Goal: Task Accomplishment & Management: Manage account settings

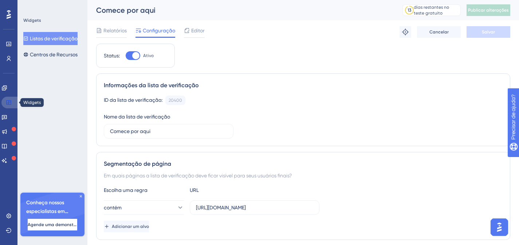
click at [11, 103] on icon at bounding box center [9, 103] width 6 height 6
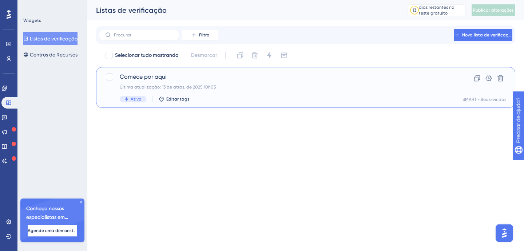
click at [220, 87] on div "Última atualização: 13 de atrás. de 2025 10h03" at bounding box center [277, 87] width 314 height 6
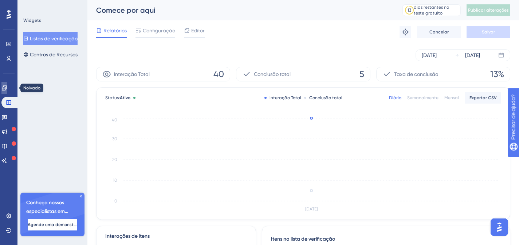
click at [7, 89] on icon at bounding box center [4, 88] width 6 height 6
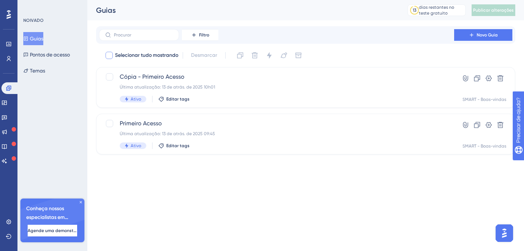
click at [107, 54] on div at bounding box center [109, 55] width 7 height 7
checkbox input "true"
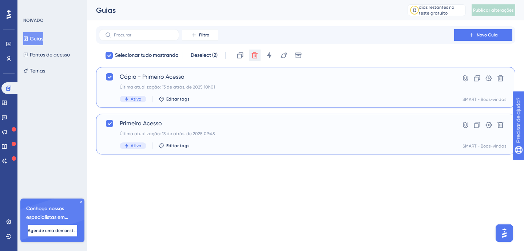
click at [254, 53] on icon at bounding box center [255, 55] width 6 height 6
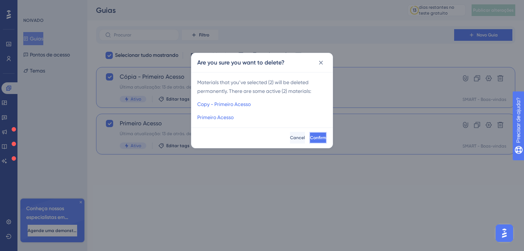
click at [310, 137] on span "Confirm" at bounding box center [318, 138] width 16 height 6
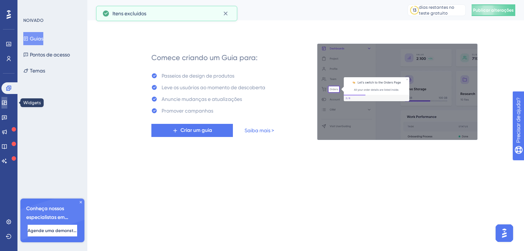
click at [7, 100] on icon at bounding box center [4, 102] width 5 height 4
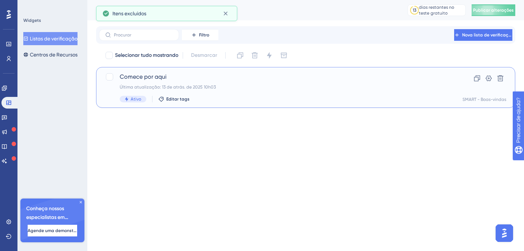
click at [172, 80] on span "Comece por aqui" at bounding box center [277, 76] width 314 height 9
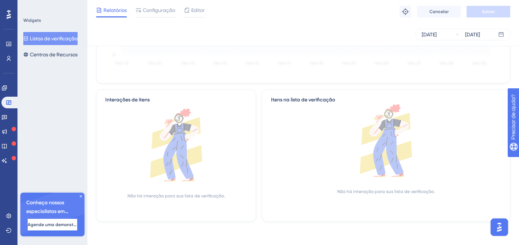
scroll to position [134, 0]
drag, startPoint x: 153, startPoint y: 9, endPoint x: 149, endPoint y: 1, distance: 9.0
click at [152, 9] on font "Configuração" at bounding box center [159, 10] width 32 height 6
click at [158, 11] on font "Configuração" at bounding box center [159, 10] width 32 height 6
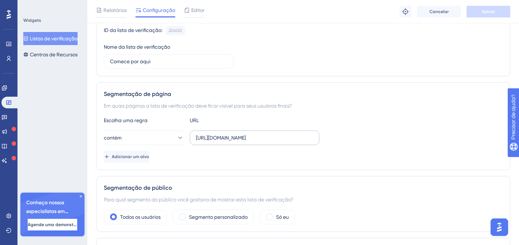
scroll to position [74, 0]
drag, startPoint x: 305, startPoint y: 142, endPoint x: 320, endPoint y: 142, distance: 15.7
click at [320, 142] on div "contém [URL][DOMAIN_NAME]" at bounding box center [303, 137] width 399 height 15
click at [153, 137] on button "contém" at bounding box center [144, 137] width 80 height 15
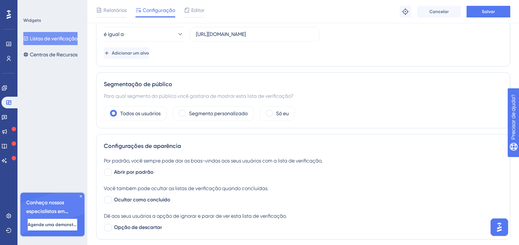
scroll to position [181, 0]
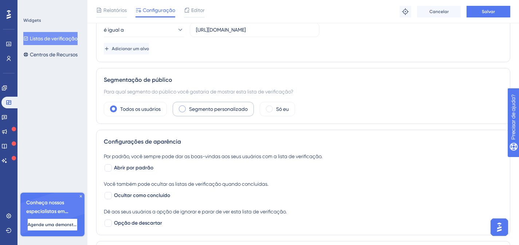
click at [144, 109] on font "Todos os usuários" at bounding box center [140, 109] width 40 height 6
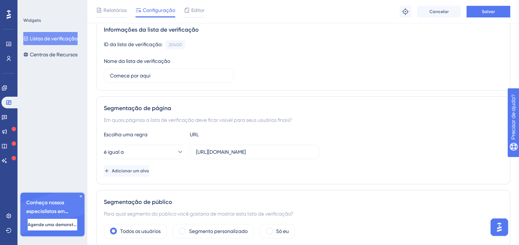
scroll to position [386, 0]
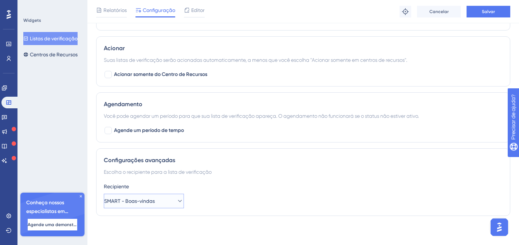
click at [144, 201] on font "SMART - Boas-vindas" at bounding box center [129, 201] width 51 height 6
click at [142, 223] on font "SMART - Boas-vindas" at bounding box center [133, 224] width 51 height 6
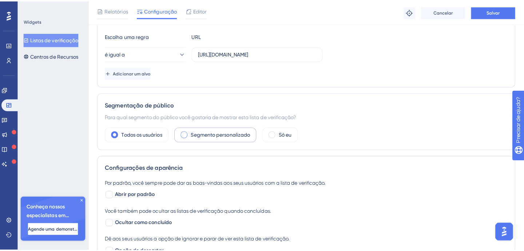
scroll to position [0, 0]
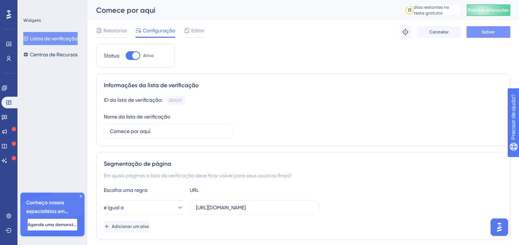
click at [487, 33] on font "Salvar" at bounding box center [488, 31] width 13 height 5
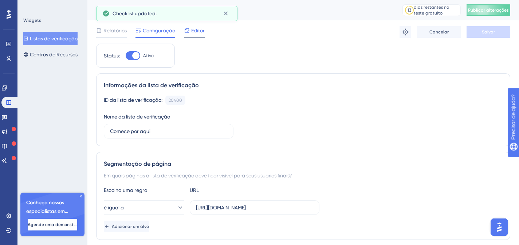
click at [194, 32] on font "Editor" at bounding box center [197, 31] width 13 height 6
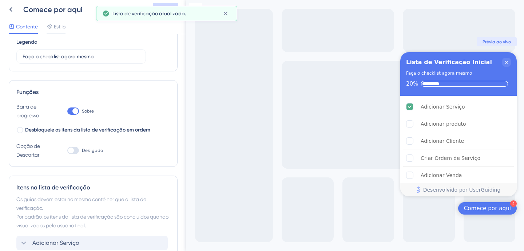
scroll to position [76, 0]
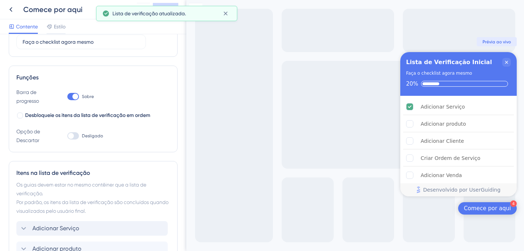
click at [82, 221] on div "Adicionar Serviço" at bounding box center [91, 228] width 151 height 15
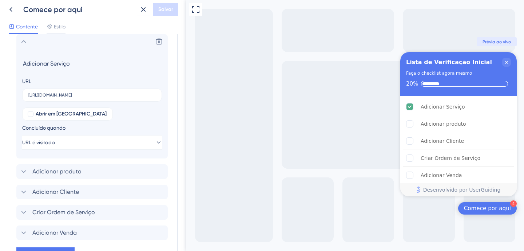
scroll to position [249, 0]
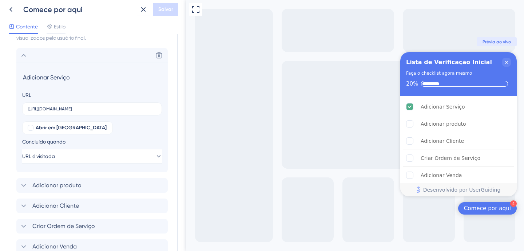
click at [27, 55] on icon at bounding box center [23, 55] width 9 height 9
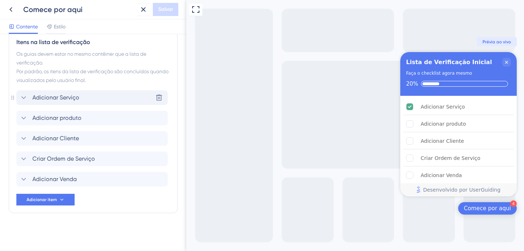
scroll to position [206, 0]
click at [408, 106] on icon "Adicionar Serviço está concluído." at bounding box center [410, 106] width 4 height 3
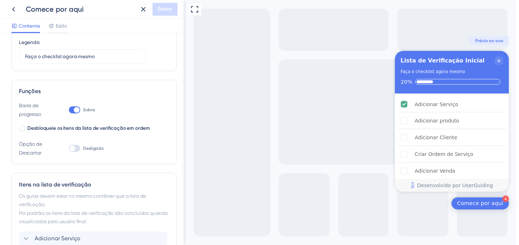
scroll to position [0, 0]
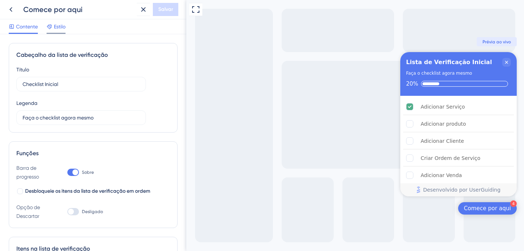
click at [56, 29] on span "Estilo" at bounding box center [60, 26] width 12 height 9
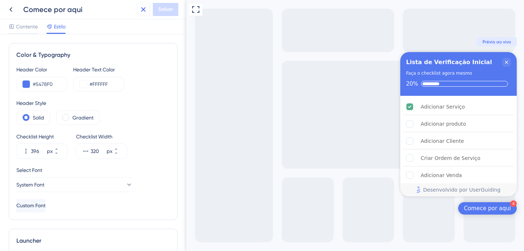
click at [140, 8] on icon at bounding box center [143, 9] width 9 height 9
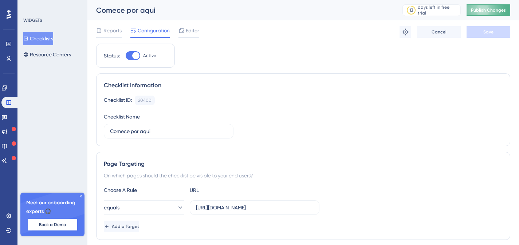
click at [496, 10] on span "Publish Changes" at bounding box center [488, 10] width 35 height 6
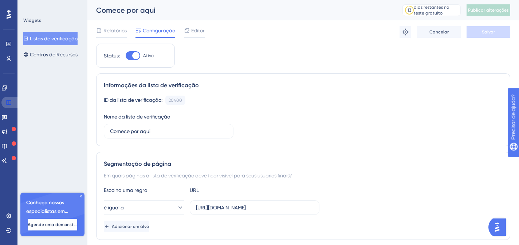
click at [8, 104] on icon at bounding box center [9, 103] width 6 height 6
click at [9, 102] on icon at bounding box center [8, 102] width 5 height 4
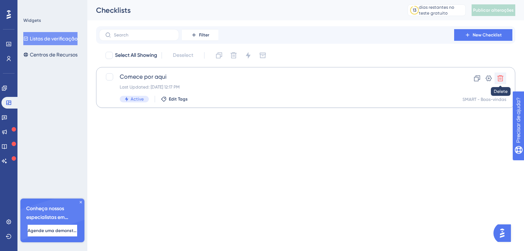
click at [501, 76] on icon at bounding box center [500, 78] width 7 height 7
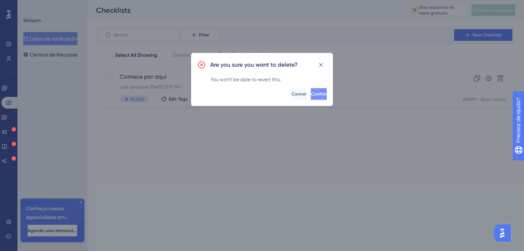
click at [311, 89] on button "Confirm" at bounding box center [319, 94] width 16 height 12
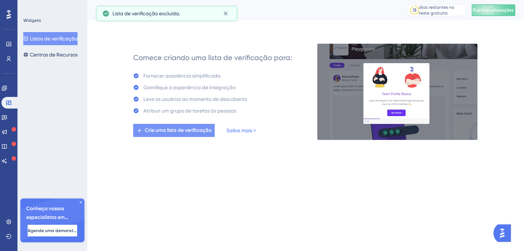
click at [190, 131] on font "Crie uma lista de verificação" at bounding box center [178, 130] width 67 height 6
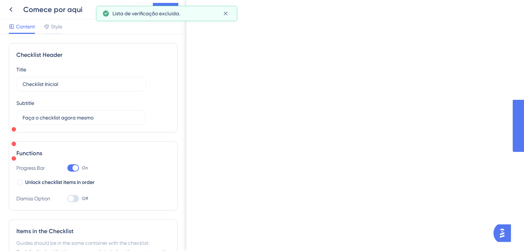
type input "Onboarding Checklist"
type input "Getting started"
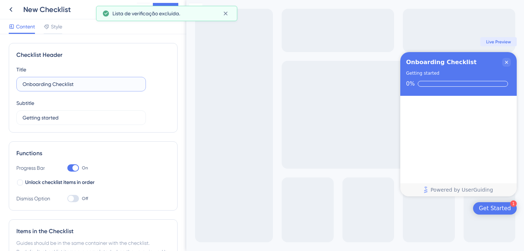
click at [63, 84] on input "Onboarding Checklist" at bounding box center [81, 84] width 117 height 8
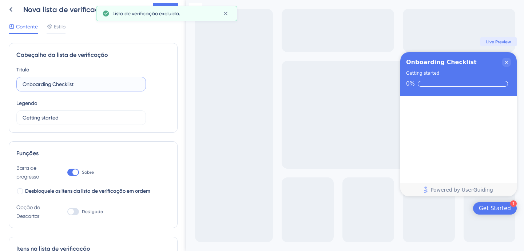
click at [63, 84] on input "Onboarding Checklist" at bounding box center [81, 84] width 117 height 8
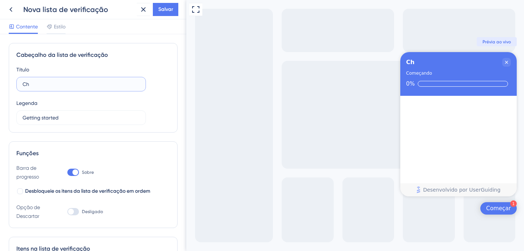
type input "C"
click at [83, 83] on input "Conclua para inciair" at bounding box center [81, 84] width 117 height 8
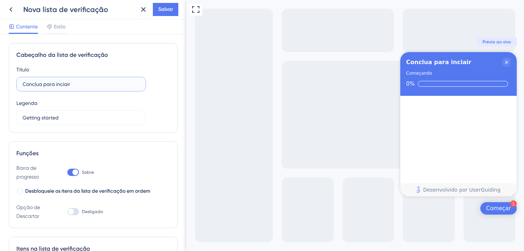
click at [75, 83] on input "Conclua para inciair" at bounding box center [81, 84] width 117 height 8
paste input "começar."
type input "Conclua para começar"
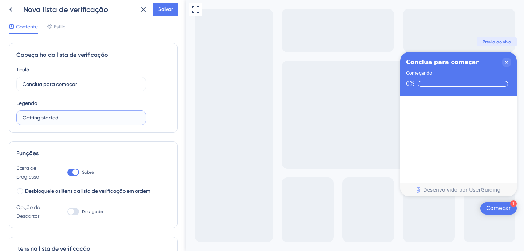
click at [73, 118] on input "Getting started" at bounding box center [81, 118] width 117 height 8
click at [51, 115] on input "Getting started" at bounding box center [81, 118] width 117 height 8
click at [66, 117] on input "Getting started" at bounding box center [81, 118] width 117 height 8
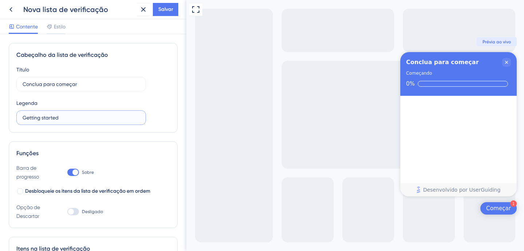
click at [66, 117] on input "Getting started" at bounding box center [81, 118] width 117 height 8
type input "E"
click at [82, 117] on input "Primeiros passos para uso do SMART System" at bounding box center [81, 118] width 117 height 8
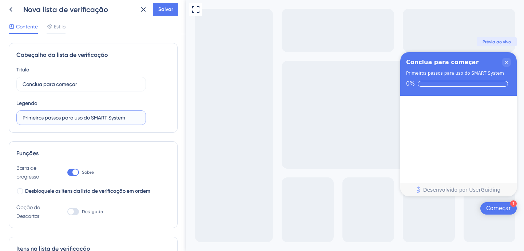
click at [82, 117] on input "Primeiros passos para uso do SMART System" at bounding box center [81, 118] width 117 height 8
paste input "Passos para Utilizar o SMART System com Facilidade"
drag, startPoint x: 10, startPoint y: 112, endPoint x: 154, endPoint y: 117, distance: 144.2
click at [4, 112] on div "Cabeçalho da lista de verificação Título Conclua para começar Legenda Primeiros…" at bounding box center [93, 142] width 186 height 217
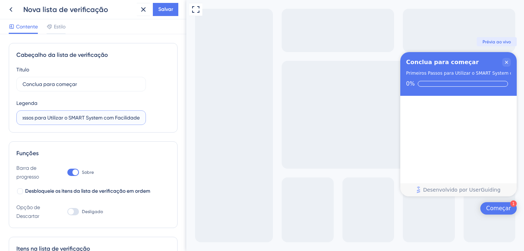
click at [53, 116] on input "Primeiros Passos para Utilizar o SMART System com Facilidade" at bounding box center [81, 118] width 117 height 8
click at [71, 119] on input "Primeiros Passos para Utilizar o SMART System com Facilidade" at bounding box center [81, 118] width 117 height 8
drag, startPoint x: 154, startPoint y: 117, endPoint x: 126, endPoint y: 119, distance: 27.7
click at [154, 118] on div "Título Conclua para começar Legenda Primeiros Passos para Utilizar o SMART Syst…" at bounding box center [93, 95] width 154 height 60
click at [130, 118] on input "Primeiros Passos para Utilizar o SMART System com Facilidade" at bounding box center [81, 118] width 117 height 8
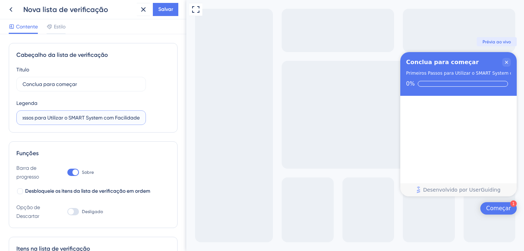
drag, startPoint x: 103, startPoint y: 116, endPoint x: 176, endPoint y: 114, distance: 72.5
click at [164, 123] on div "Título Conclua para começar Legenda Primeiros Passos para Utilizar o SMART Syst…" at bounding box center [93, 95] width 154 height 60
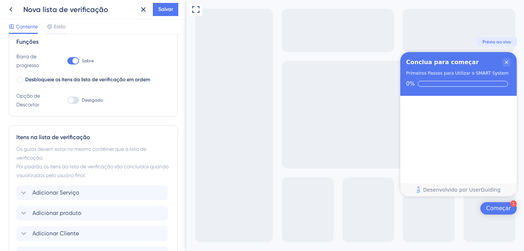
scroll to position [174, 0]
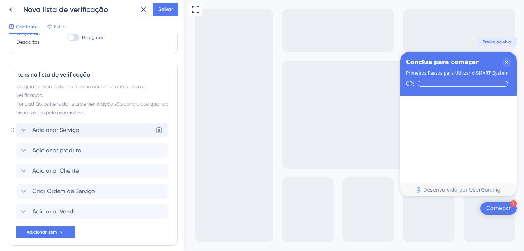
type input "Primeiros Passos para Utilizar o SMART System"
click at [74, 127] on font "Adicionar Serviço" at bounding box center [55, 129] width 47 height 7
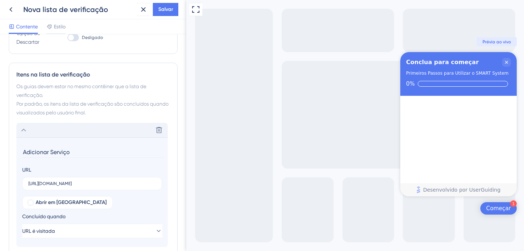
scroll to position [262, 0]
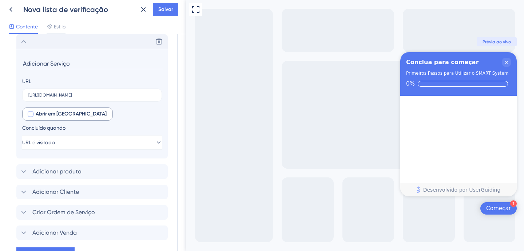
click at [40, 112] on font "Abrir em [GEOGRAPHIC_DATA]" at bounding box center [71, 114] width 71 height 6
drag, startPoint x: 45, startPoint y: 114, endPoint x: 66, endPoint y: 115, distance: 20.5
click at [45, 113] on font "Abrir em [GEOGRAPHIC_DATA]" at bounding box center [71, 114] width 71 height 6
click at [47, 116] on font "Abrir em [GEOGRAPHIC_DATA]" at bounding box center [71, 114] width 71 height 6
checkbox input "false"
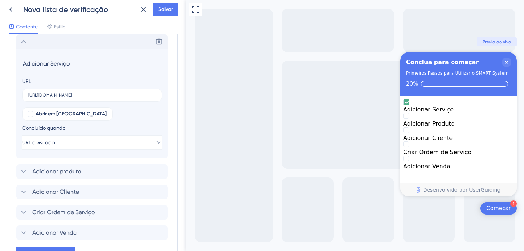
scroll to position [213, 0]
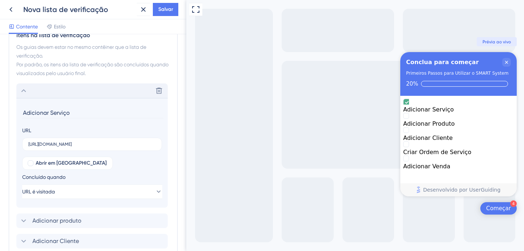
click at [31, 89] on div "Excluir" at bounding box center [91, 90] width 151 height 15
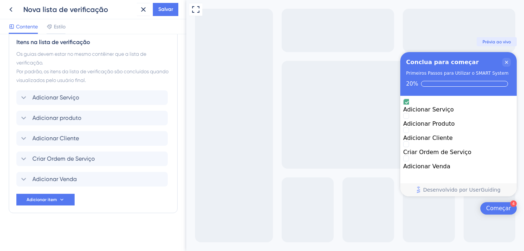
scroll to position [0, 0]
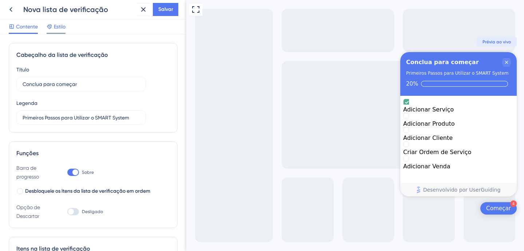
click at [60, 27] on font "Estilo" at bounding box center [60, 27] width 12 height 6
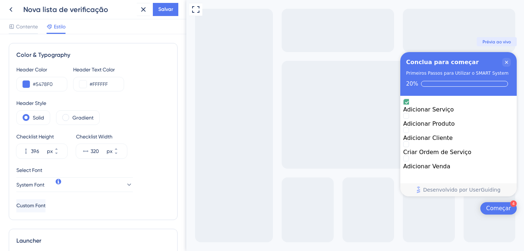
scroll to position [189, 0]
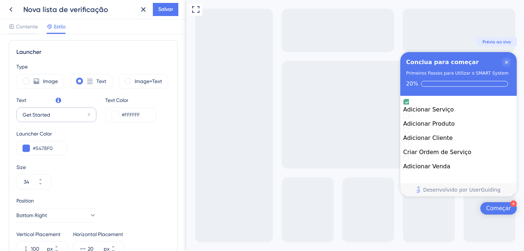
click at [39, 103] on div "Text Get Started 9" at bounding box center [56, 109] width 80 height 26
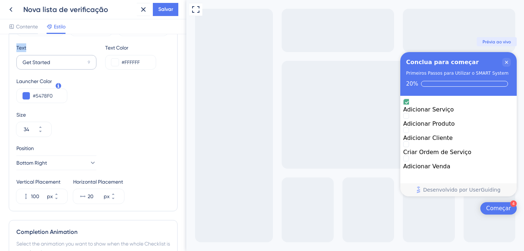
scroll to position [203, 0]
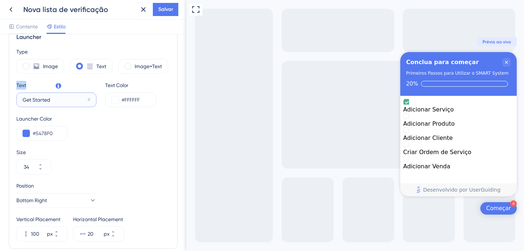
click at [36, 99] on input "Get Started" at bounding box center [54, 100] width 62 height 8
click at [66, 98] on input "Começar" at bounding box center [53, 100] width 61 height 8
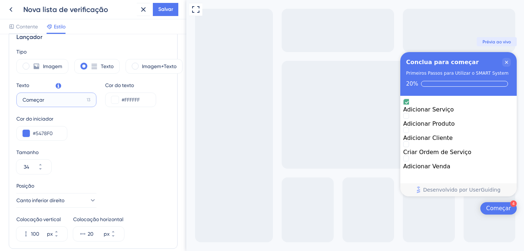
click at [39, 96] on input "Começar" at bounding box center [53, 100] width 61 height 8
click at [40, 97] on input "Começar" at bounding box center [53, 100] width 61 height 8
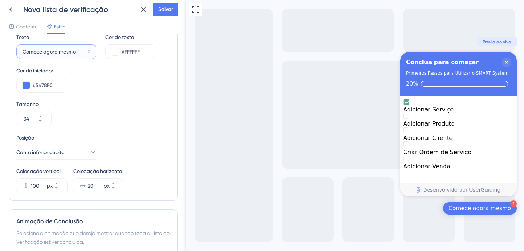
scroll to position [323, 0]
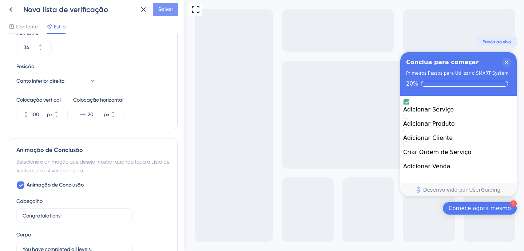
type input "Comece agora mesmo"
click at [167, 9] on font "Salvar" at bounding box center [165, 9] width 15 height 6
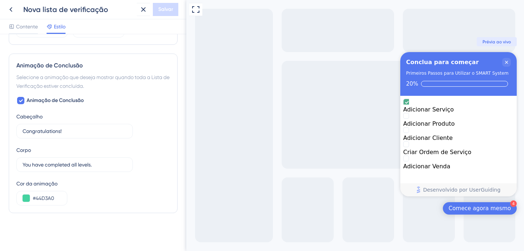
click at [10, 9] on icon at bounding box center [11, 9] width 9 height 9
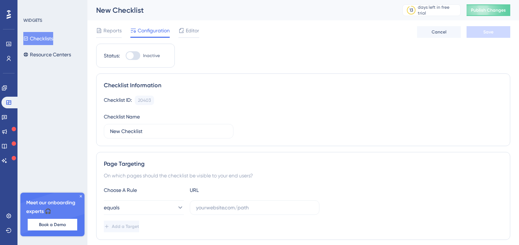
click at [135, 55] on div at bounding box center [133, 55] width 15 height 9
click at [126, 56] on input "Inactive" at bounding box center [125, 56] width 0 height 0
checkbox input "false"
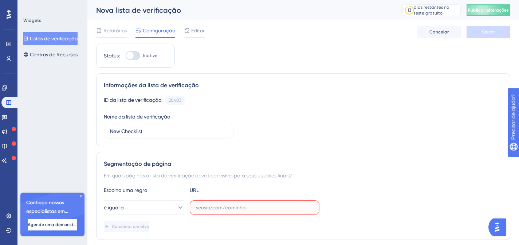
click at [211, 208] on input "text" at bounding box center [254, 208] width 117 height 8
paste input "[URL][DOMAIN_NAME]"
type input "[URL][DOMAIN_NAME]"
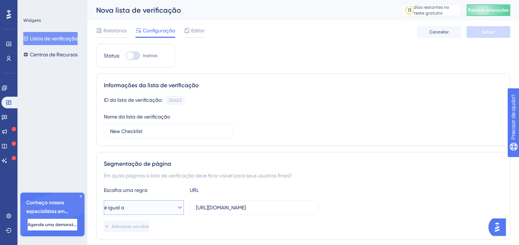
click at [130, 209] on button "é igual a" at bounding box center [144, 208] width 80 height 15
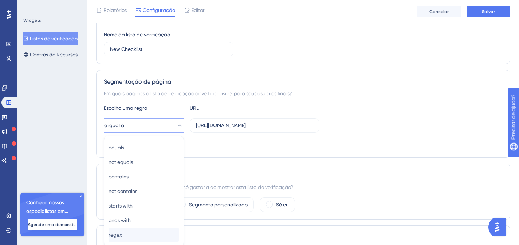
scroll to position [154, 0]
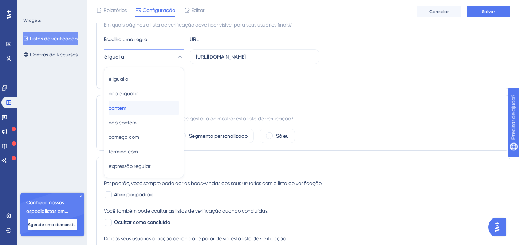
click at [135, 108] on div "contém contém" at bounding box center [143, 108] width 71 height 15
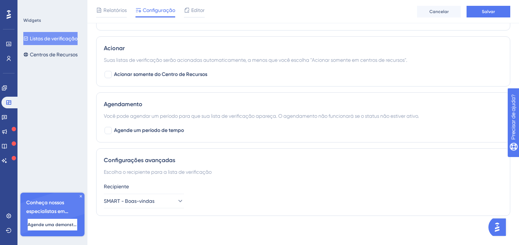
scroll to position [274, 0]
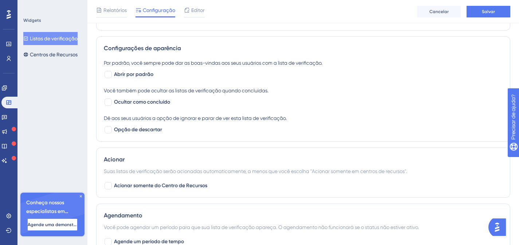
click at [169, 105] on font "Ocultar como concluído" at bounding box center [142, 102] width 56 height 6
checkbox input "true"
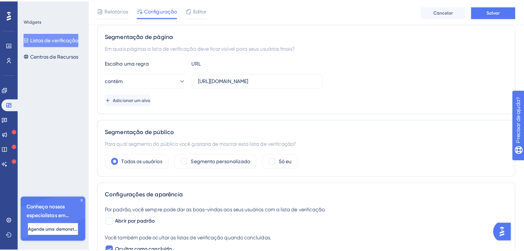
scroll to position [0, 0]
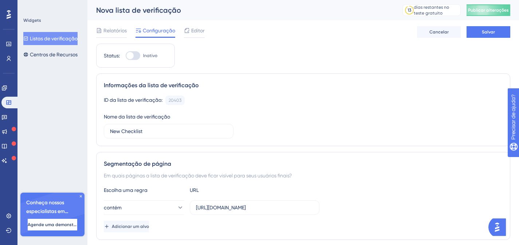
click at [129, 57] on div at bounding box center [129, 55] width 7 height 7
click at [126, 56] on input "Inativo" at bounding box center [125, 56] width 0 height 0
checkbox input "true"
click at [498, 32] on button "Salvar" at bounding box center [488, 32] width 44 height 12
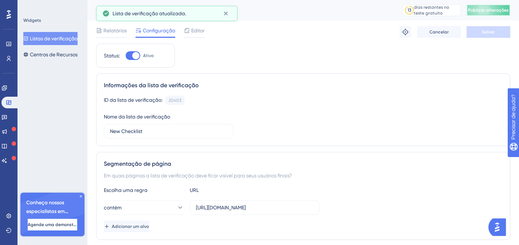
click at [498, 11] on font "Publicar alterações" at bounding box center [488, 10] width 41 height 5
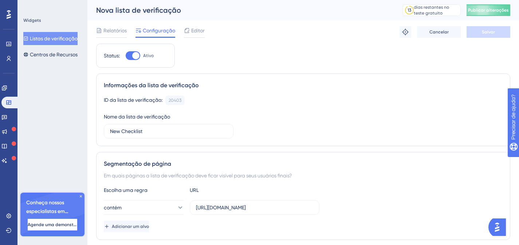
scroll to position [29, 0]
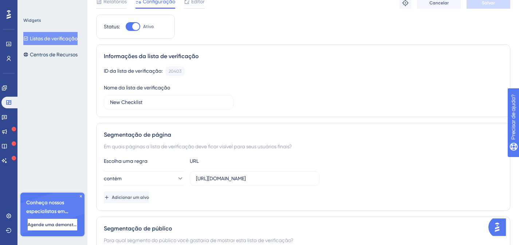
click at [112, 4] on font "Relatórios" at bounding box center [114, 2] width 23 height 6
click at [111, 4] on font "Relatórios" at bounding box center [114, 2] width 23 height 6
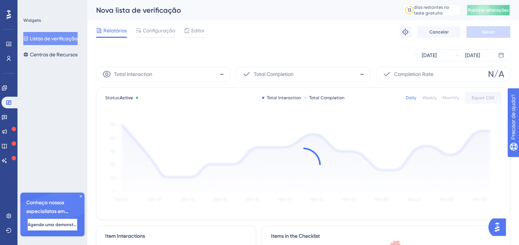
drag, startPoint x: 491, startPoint y: 11, endPoint x: 328, endPoint y: 122, distance: 197.1
click at [490, 11] on font "Publicar alterações" at bounding box center [488, 10] width 41 height 5
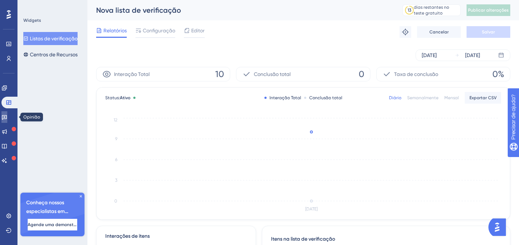
click at [6, 116] on icon at bounding box center [4, 117] width 5 height 5
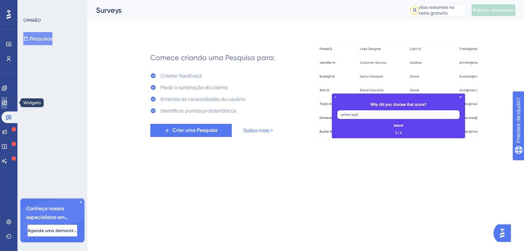
click at [7, 100] on icon at bounding box center [4, 103] width 6 height 6
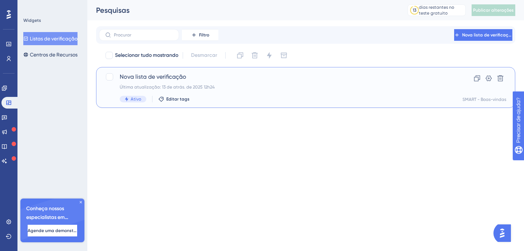
click at [210, 87] on font "Última atualização: 13 de atrás. de 2025 12h24" at bounding box center [167, 86] width 95 height 5
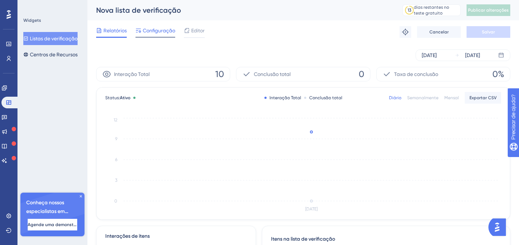
click at [155, 28] on font "Configuração" at bounding box center [159, 31] width 32 height 6
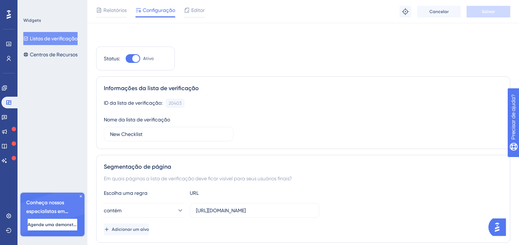
scroll to position [116, 0]
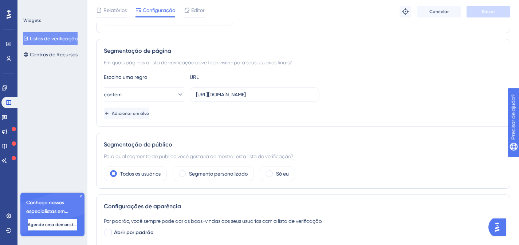
click at [195, 8] on font "Editor" at bounding box center [197, 10] width 13 height 6
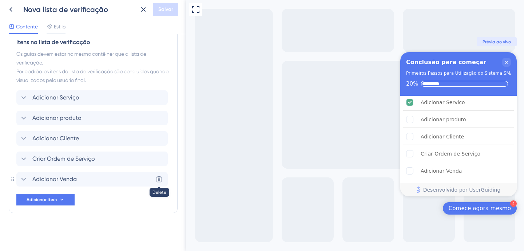
click at [158, 179] on icon at bounding box center [159, 179] width 6 height 6
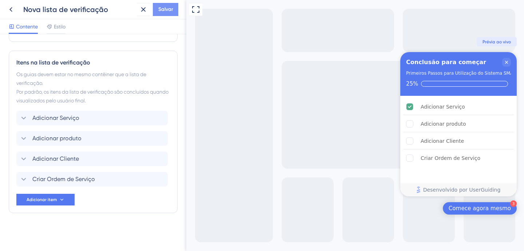
click at [167, 11] on font "Salvar" at bounding box center [165, 9] width 15 height 6
click at [9, 7] on icon at bounding box center [11, 9] width 9 height 9
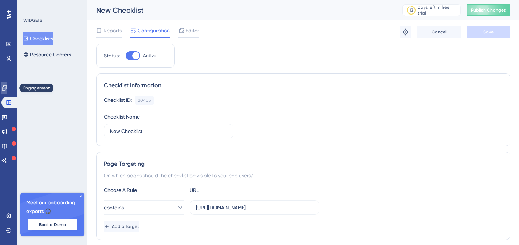
click at [7, 89] on icon at bounding box center [4, 88] width 5 height 5
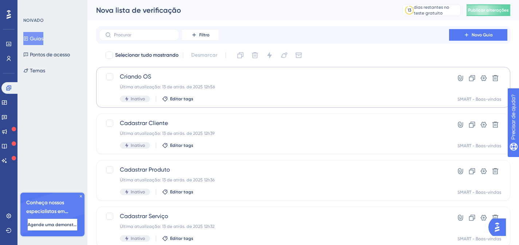
click at [110, 53] on div at bounding box center [109, 55] width 7 height 7
checkbox input "true"
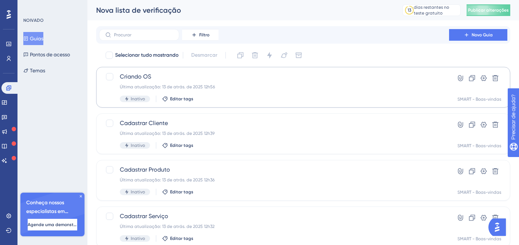
checkbox input "true"
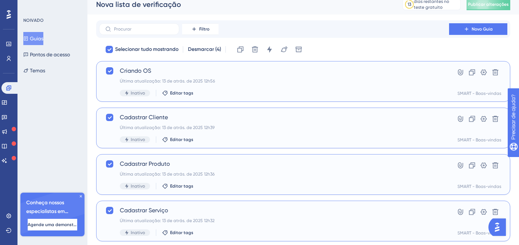
scroll to position [25, 0]
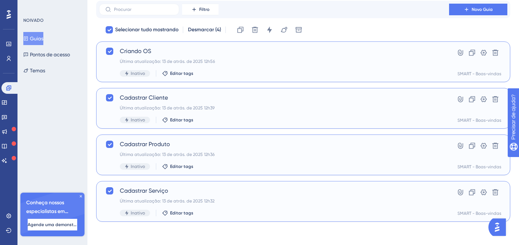
click at [198, 193] on span "Cadastrar Serviço" at bounding box center [274, 191] width 308 height 9
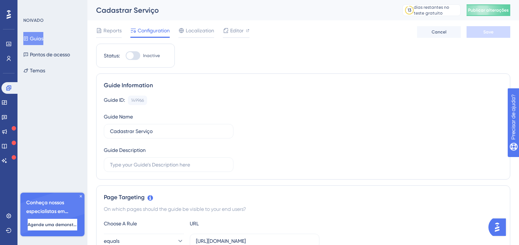
click at [134, 56] on div at bounding box center [133, 55] width 15 height 9
click at [126, 56] on input "Inactive" at bounding box center [125, 56] width 0 height 0
checkbox input "true"
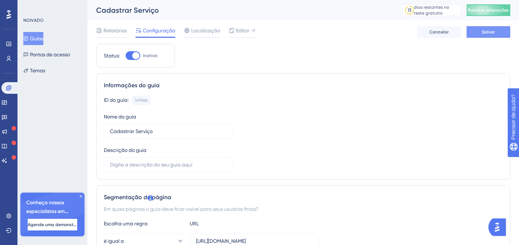
click at [480, 31] on button "Salvar" at bounding box center [488, 32] width 44 height 12
click at [118, 32] on font "Relatórios" at bounding box center [114, 31] width 23 height 6
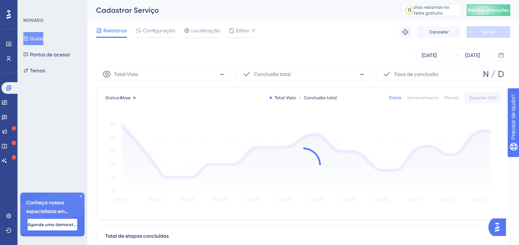
click at [158, 30] on font "Configuração" at bounding box center [159, 31] width 32 height 6
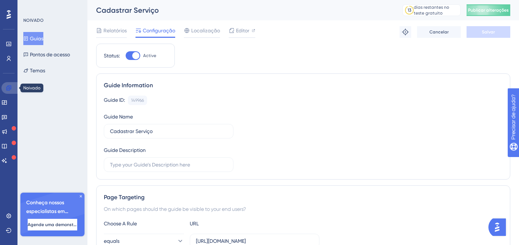
click at [8, 89] on icon at bounding box center [9, 88] width 6 height 6
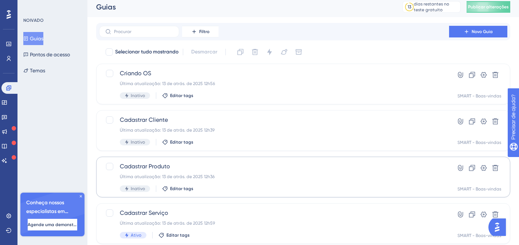
scroll to position [25, 0]
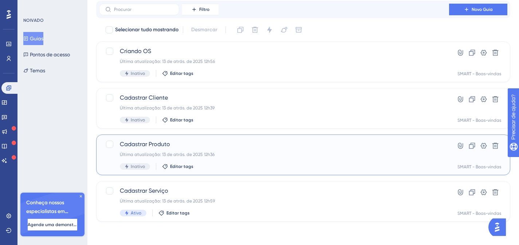
click at [213, 141] on span "Cadastrar Produto" at bounding box center [274, 144] width 308 height 9
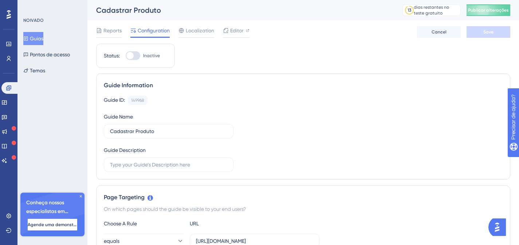
click at [137, 54] on div at bounding box center [133, 55] width 15 height 9
click at [126, 56] on input "Inactive" at bounding box center [125, 56] width 0 height 0
checkbox input "true"
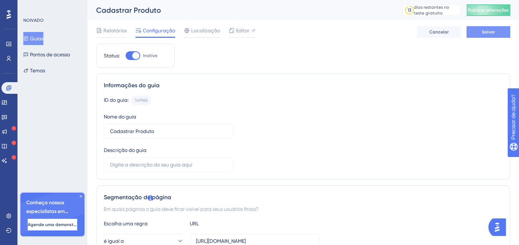
click at [499, 33] on button "Salvar" at bounding box center [488, 32] width 44 height 12
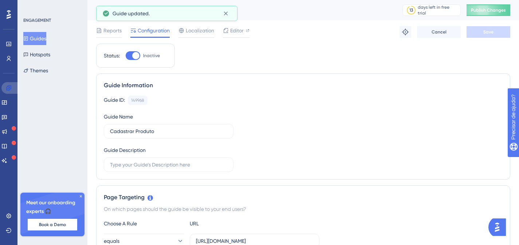
click at [11, 84] on link at bounding box center [9, 88] width 17 height 12
click at [9, 88] on icon at bounding box center [8, 88] width 5 height 5
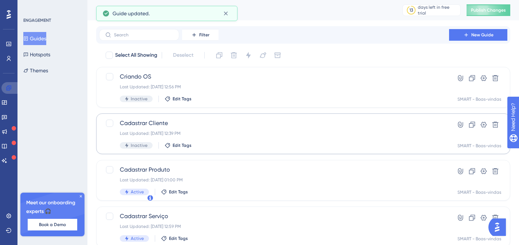
click at [7, 89] on icon at bounding box center [9, 88] width 6 height 6
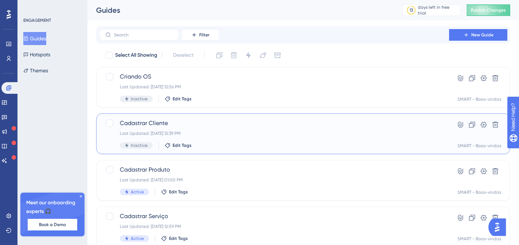
click at [173, 125] on span "Cadastrar Cliente" at bounding box center [274, 123] width 308 height 9
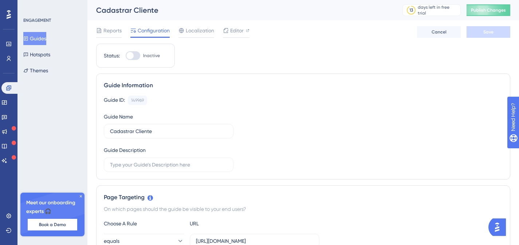
click at [134, 57] on div at bounding box center [133, 55] width 15 height 9
click at [126, 56] on input "Inactive" at bounding box center [125, 56] width 0 height 0
checkbox input "true"
click at [484, 33] on span "Save" at bounding box center [488, 32] width 10 height 6
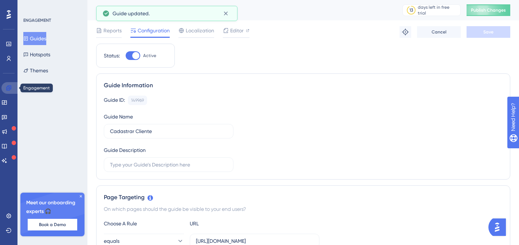
click at [9, 90] on icon at bounding box center [8, 88] width 5 height 5
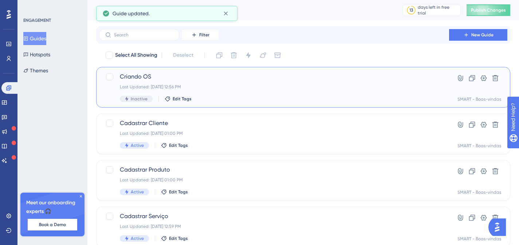
click at [128, 81] on div "Criando OS Last Updated: [DATE] 12:56 PM Inactive Edit Tags" at bounding box center [274, 87] width 308 height 30
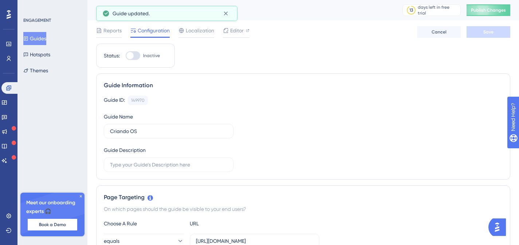
click at [130, 54] on div at bounding box center [129, 55] width 7 height 7
click at [126, 56] on input "Inactive" at bounding box center [125, 56] width 0 height 0
checkbox input "true"
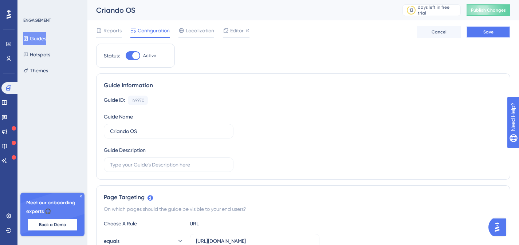
click at [493, 29] on button "Save" at bounding box center [488, 32] width 44 height 12
click at [497, 11] on span "Publish Changes" at bounding box center [488, 10] width 35 height 6
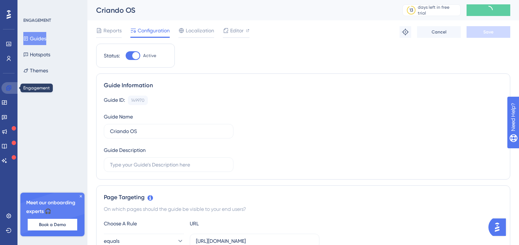
click at [12, 88] on link at bounding box center [9, 88] width 17 height 12
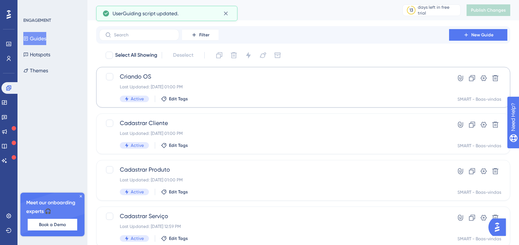
click at [111, 54] on div at bounding box center [109, 55] width 7 height 7
checkbox input "true"
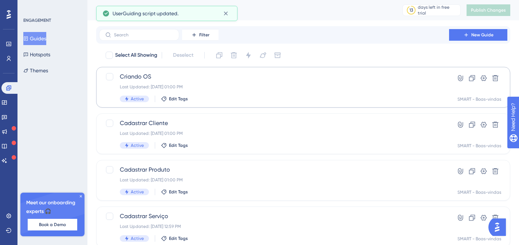
checkbox input "true"
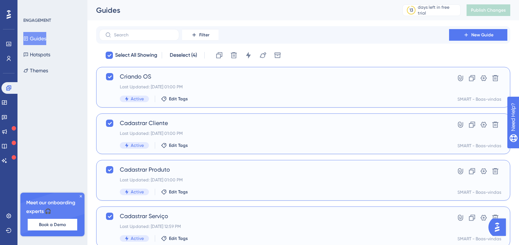
click at [258, 212] on span "Cadastrar Serviço" at bounding box center [274, 216] width 308 height 9
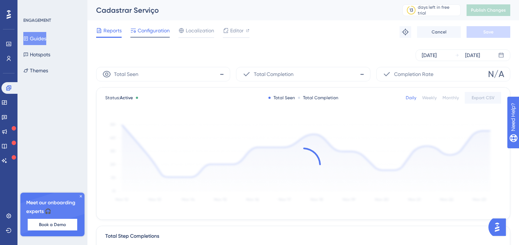
click at [155, 33] on span "Configuration" at bounding box center [154, 30] width 32 height 9
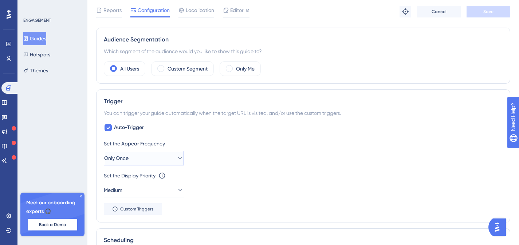
click at [145, 157] on button "Only Once" at bounding box center [144, 158] width 80 height 15
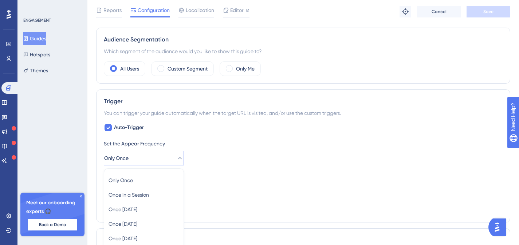
scroll to position [356, 0]
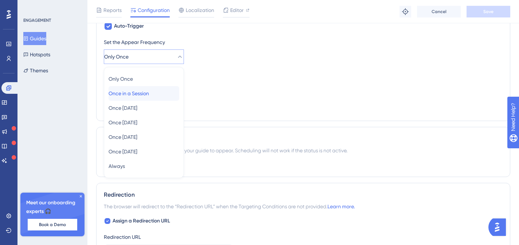
click at [149, 93] on span "Once in a Session" at bounding box center [128, 93] width 40 height 9
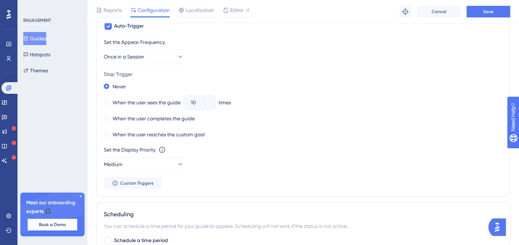
click at [355, 44] on div "Set the Appear Frequency" at bounding box center [303, 42] width 399 height 9
click at [135, 101] on label "When the user sees the guide" at bounding box center [146, 102] width 68 height 9
click at [207, 106] on icon at bounding box center [204, 105] width 4 height 4
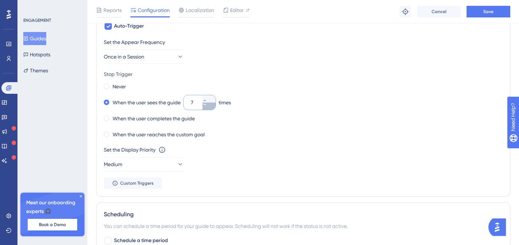
click at [207, 106] on icon at bounding box center [204, 105] width 4 height 4
type input "3"
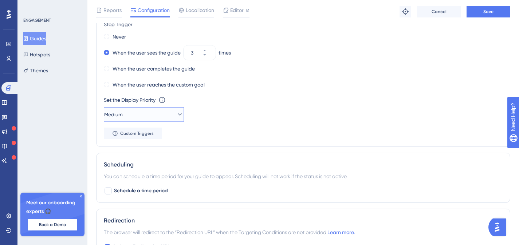
click at [135, 116] on button "Medium" at bounding box center [144, 114] width 80 height 15
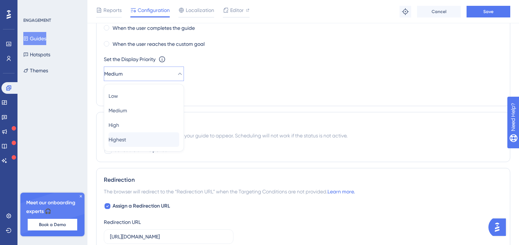
scroll to position [419, 0]
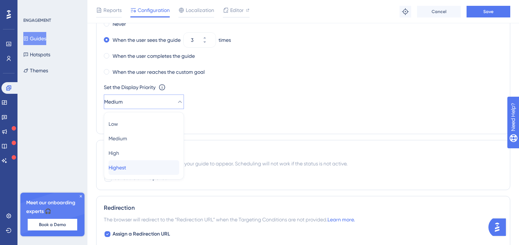
click at [122, 167] on span "Highest" at bounding box center [116, 167] width 17 height 9
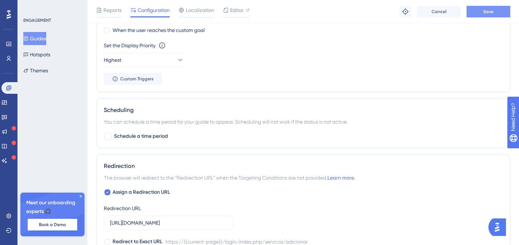
scroll to position [606, 0]
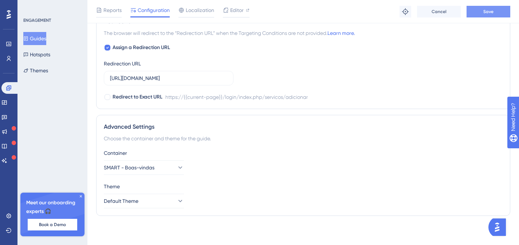
click at [485, 16] on button "Save" at bounding box center [488, 12] width 44 height 12
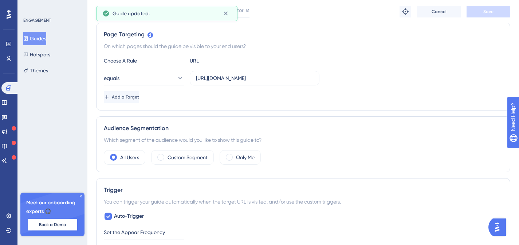
scroll to position [0, 0]
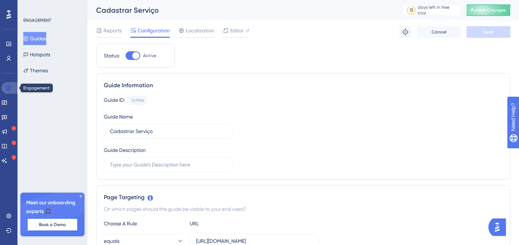
click at [15, 87] on link at bounding box center [9, 88] width 17 height 12
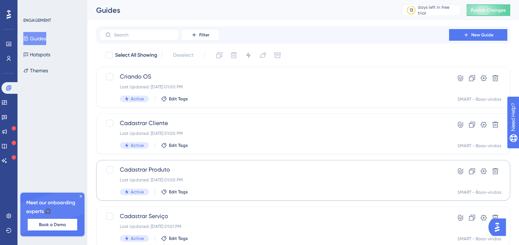
scroll to position [25, 0]
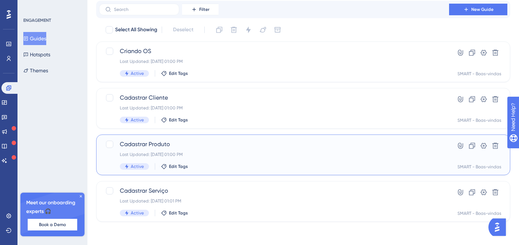
click at [236, 150] on div "Cadastrar Produto Last Updated: [DATE] 01:00 PM Active Edit Tags" at bounding box center [274, 155] width 308 height 30
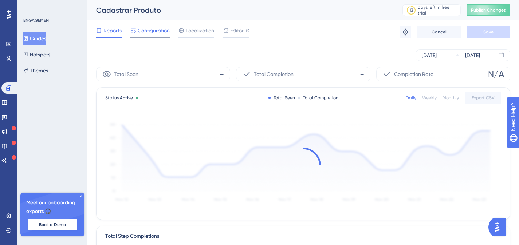
click at [148, 32] on span "Configuration" at bounding box center [154, 30] width 32 height 9
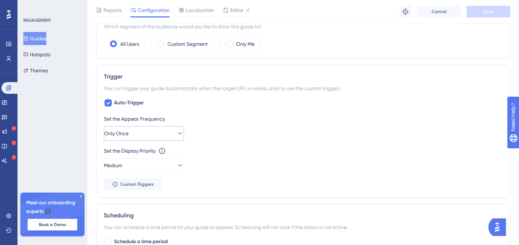
scroll to position [294, 0]
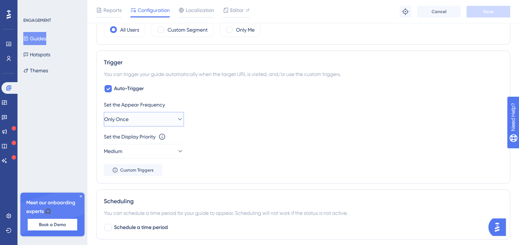
click at [141, 119] on button "Only Once" at bounding box center [144, 119] width 80 height 15
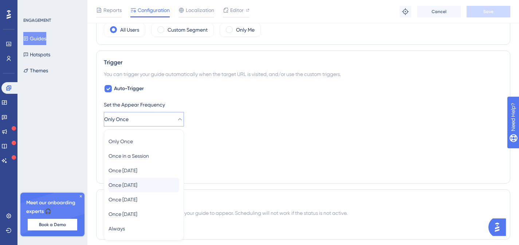
scroll to position [356, 0]
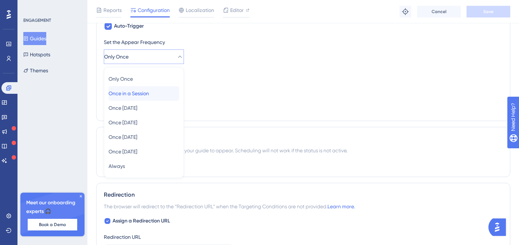
click at [146, 93] on span "Once in a Session" at bounding box center [128, 93] width 40 height 9
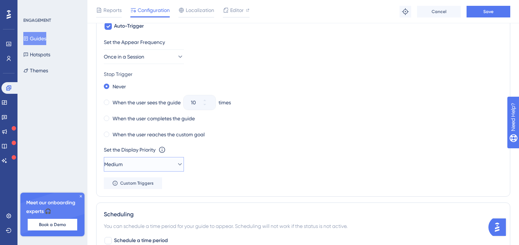
click at [135, 162] on button "Medium" at bounding box center [144, 164] width 80 height 15
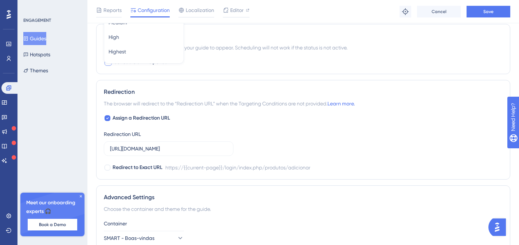
scroll to position [482, 0]
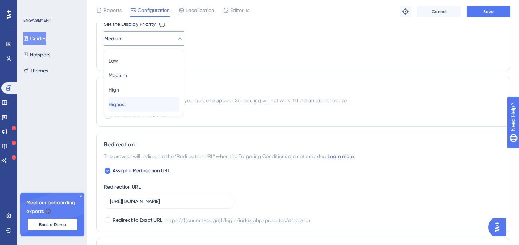
click at [126, 103] on span "Highest" at bounding box center [116, 104] width 17 height 9
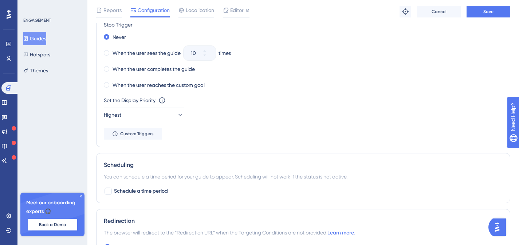
scroll to position [404, 0]
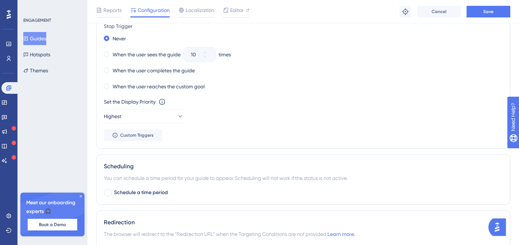
click at [161, 54] on label "When the user sees the guide" at bounding box center [146, 54] width 68 height 9
click at [206, 57] on icon at bounding box center [204, 56] width 3 height 1
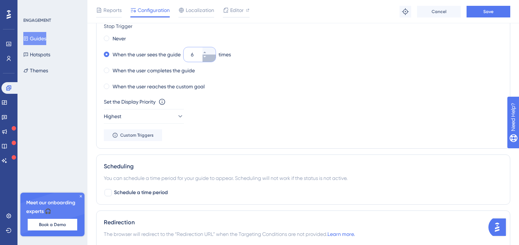
click at [206, 57] on icon at bounding box center [204, 56] width 3 height 1
type input "3"
click at [493, 13] on span "Save" at bounding box center [488, 12] width 10 height 6
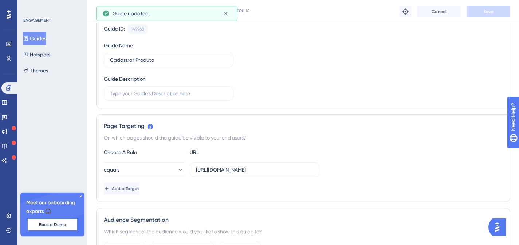
scroll to position [0, 0]
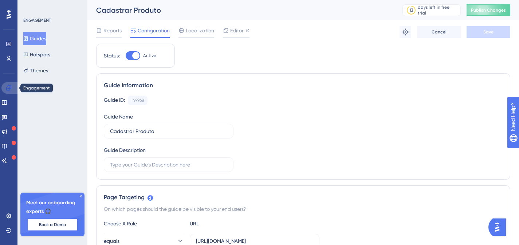
click at [8, 85] on icon at bounding box center [9, 88] width 6 height 6
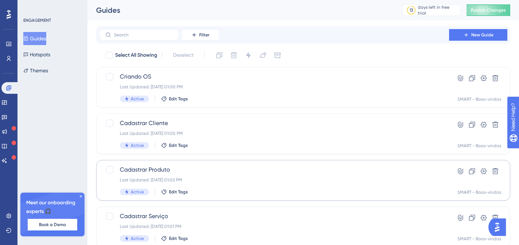
scroll to position [25, 0]
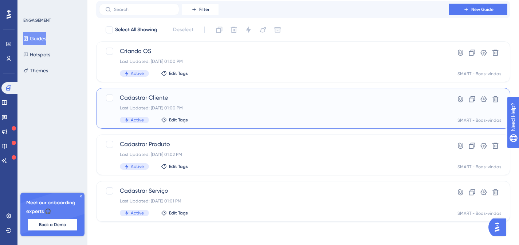
click at [190, 100] on span "Cadastrar Cliente" at bounding box center [274, 98] width 308 height 9
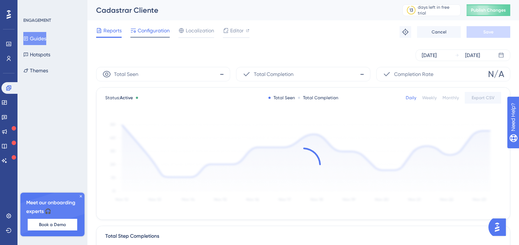
click at [142, 14] on div "Cadastrar Cliente" at bounding box center [240, 10] width 288 height 10
click at [147, 32] on span "Configuration" at bounding box center [154, 30] width 32 height 9
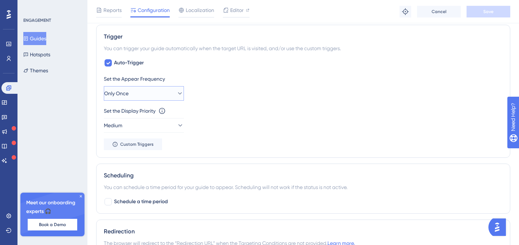
click at [151, 94] on button "Only Once" at bounding box center [144, 93] width 80 height 15
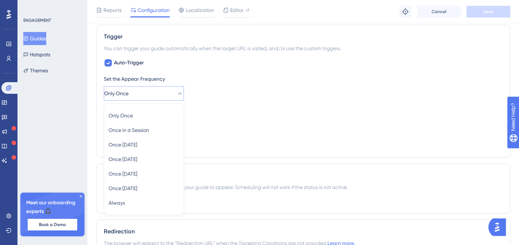
scroll to position [356, 0]
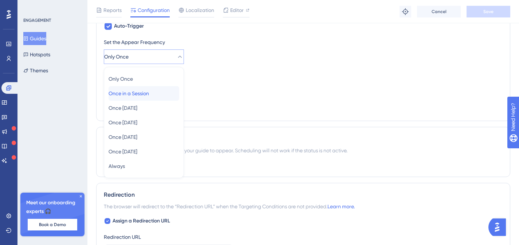
click at [147, 95] on span "Once in a Session" at bounding box center [128, 93] width 40 height 9
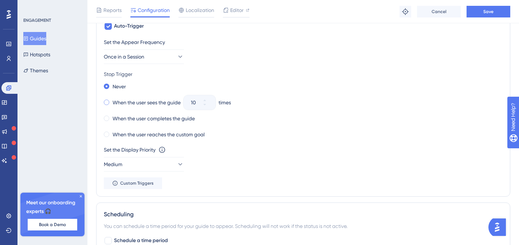
click at [130, 103] on label "When the user sees the guide" at bounding box center [146, 102] width 68 height 9
click at [206, 104] on icon at bounding box center [204, 104] width 3 height 1
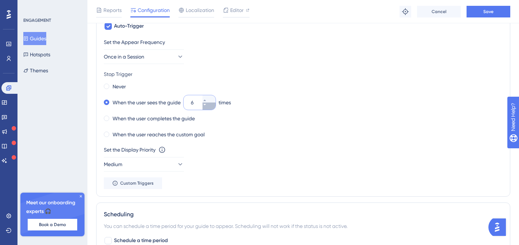
click at [206, 104] on icon at bounding box center [204, 104] width 3 height 1
type input "3"
click at [142, 166] on button "Medium" at bounding box center [144, 164] width 80 height 15
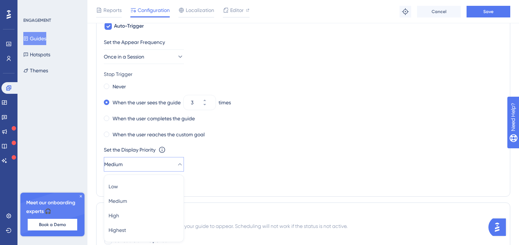
click at [166, 118] on label "When the user completes the guide" at bounding box center [153, 118] width 82 height 9
click at [174, 119] on div "Set the Appear Frequency Once in a Session Stop Trigger Never When the user see…" at bounding box center [303, 113] width 399 height 151
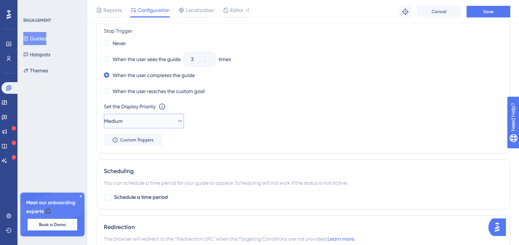
click at [150, 123] on button "Medium" at bounding box center [144, 121] width 80 height 15
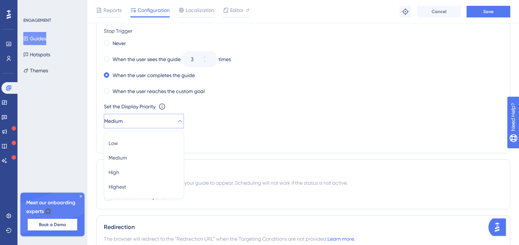
scroll to position [442, 0]
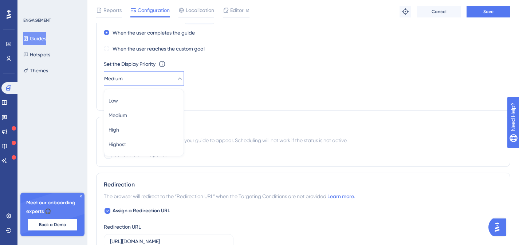
click at [130, 181] on div "Redirection" at bounding box center [303, 185] width 399 height 9
click at [153, 82] on button "Medium" at bounding box center [144, 78] width 80 height 15
drag, startPoint x: 153, startPoint y: 86, endPoint x: 233, endPoint y: 103, distance: 81.9
click at [126, 142] on span "Highest" at bounding box center [116, 144] width 17 height 9
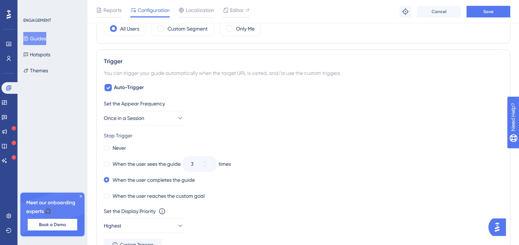
scroll to position [293, 0]
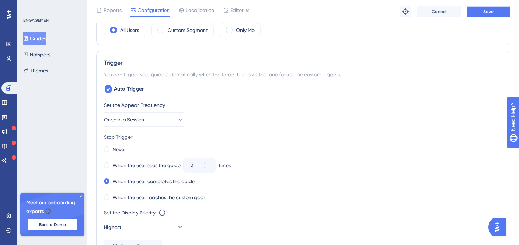
click at [478, 11] on button "Save" at bounding box center [488, 12] width 44 height 12
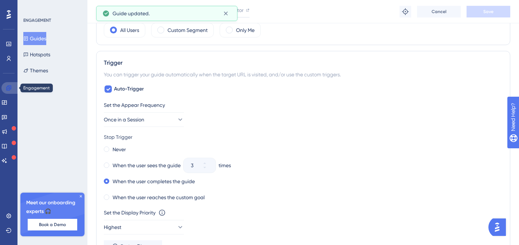
click at [11, 87] on icon at bounding box center [8, 88] width 5 height 5
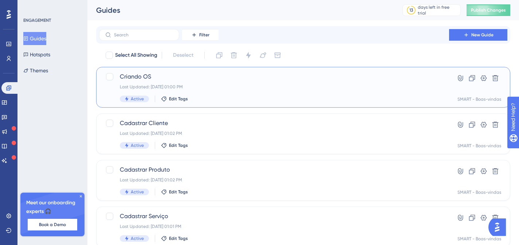
click at [190, 82] on div "Criando OS Last Updated: [DATE] 01:00 PM Active Edit Tags" at bounding box center [274, 87] width 308 height 30
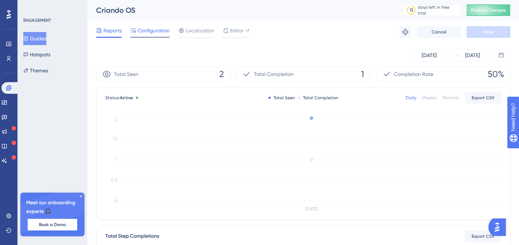
click at [156, 31] on span "Configuration" at bounding box center [154, 30] width 32 height 9
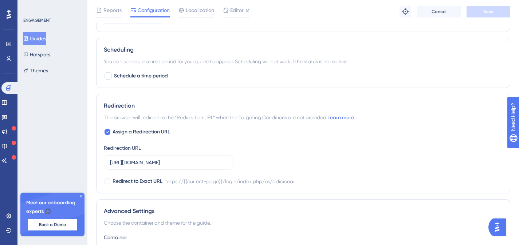
scroll to position [328, 0]
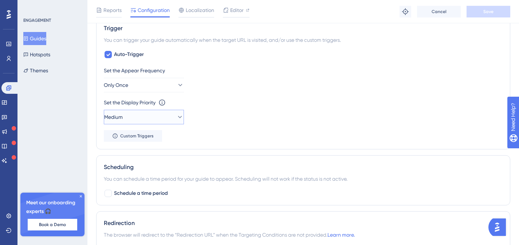
click at [142, 119] on button "Medium" at bounding box center [144, 117] width 80 height 15
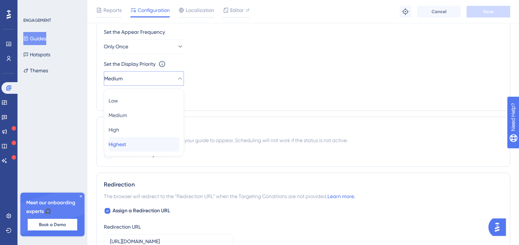
click at [126, 143] on span "Highest" at bounding box center [116, 144] width 17 height 9
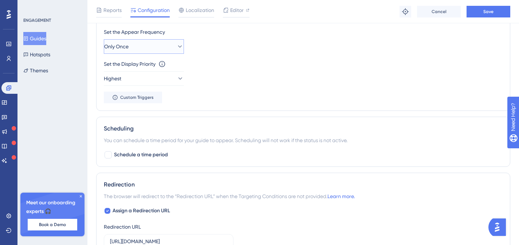
click at [159, 46] on button "Only Once" at bounding box center [144, 46] width 80 height 15
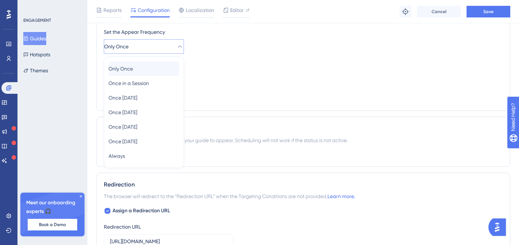
scroll to position [356, 0]
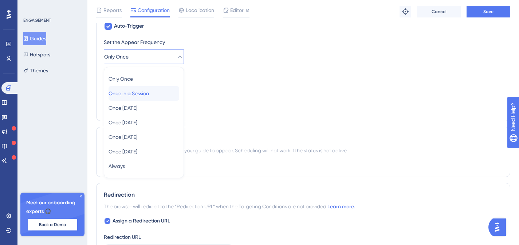
click at [141, 92] on span "Once in a Session" at bounding box center [128, 93] width 40 height 9
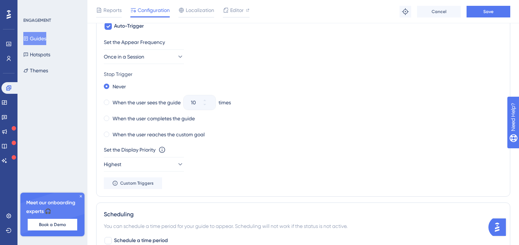
drag, startPoint x: 149, startPoint y: 102, endPoint x: 208, endPoint y: 102, distance: 59.7
click at [149, 102] on label "When the user sees the guide" at bounding box center [146, 102] width 68 height 9
click at [207, 104] on icon at bounding box center [204, 105] width 4 height 4
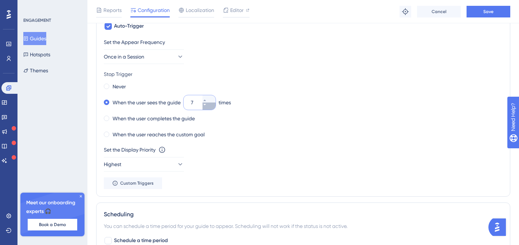
click at [207, 104] on icon at bounding box center [204, 105] width 4 height 4
click at [207, 105] on button "4" at bounding box center [208, 106] width 13 height 7
type input "3"
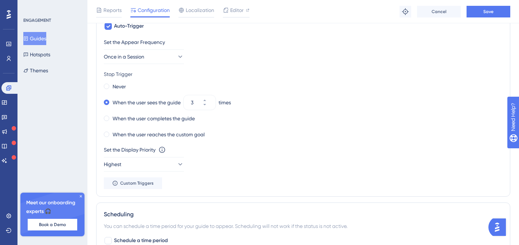
click at [307, 87] on div "Never" at bounding box center [303, 87] width 399 height 10
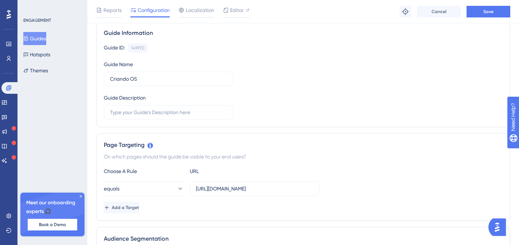
scroll to position [0, 0]
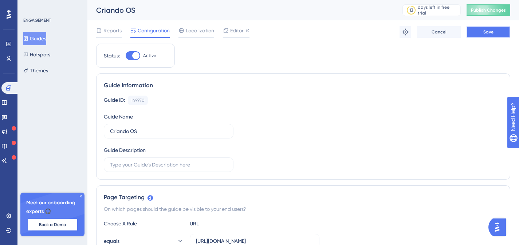
click at [487, 31] on span "Save" at bounding box center [488, 32] width 10 height 6
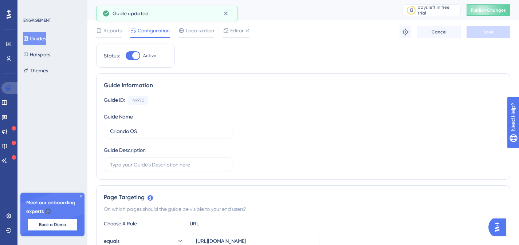
click at [12, 88] on link at bounding box center [9, 88] width 17 height 12
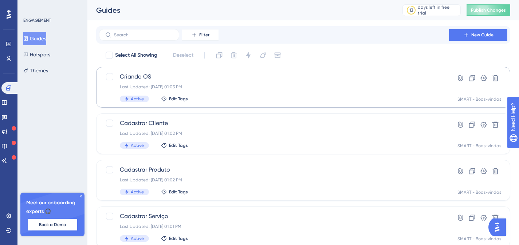
drag, startPoint x: 106, startPoint y: 55, endPoint x: 285, endPoint y: 67, distance: 179.5
click at [107, 55] on div at bounding box center [109, 55] width 7 height 7
checkbox input "true"
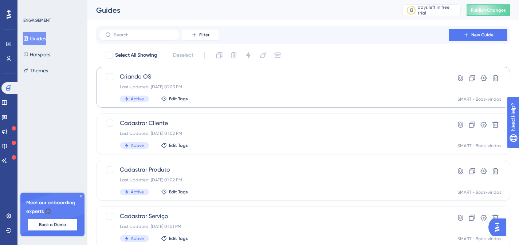
checkbox input "true"
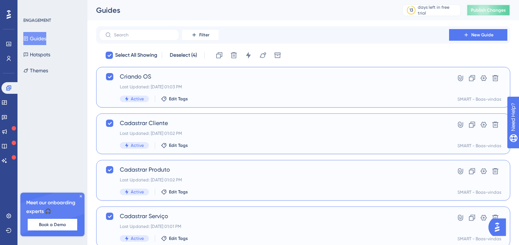
click at [487, 11] on button "Publish Changes" at bounding box center [488, 10] width 44 height 12
click at [479, 35] on div "Filter New Guide" at bounding box center [303, 34] width 414 height 17
